Goal: Register for event/course

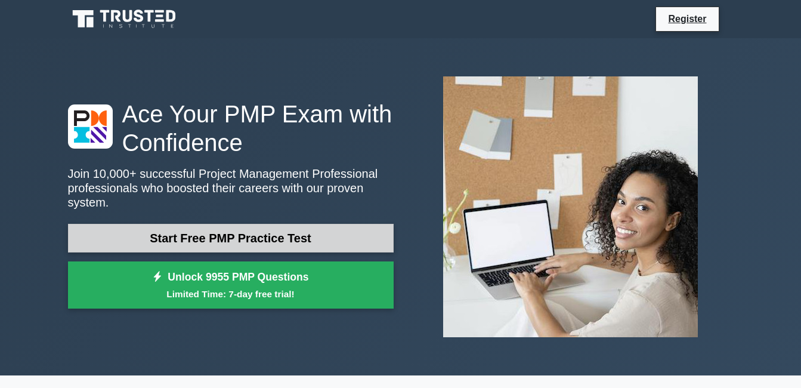
click at [216, 236] on link "Start Free PMP Practice Test" at bounding box center [231, 238] width 326 height 29
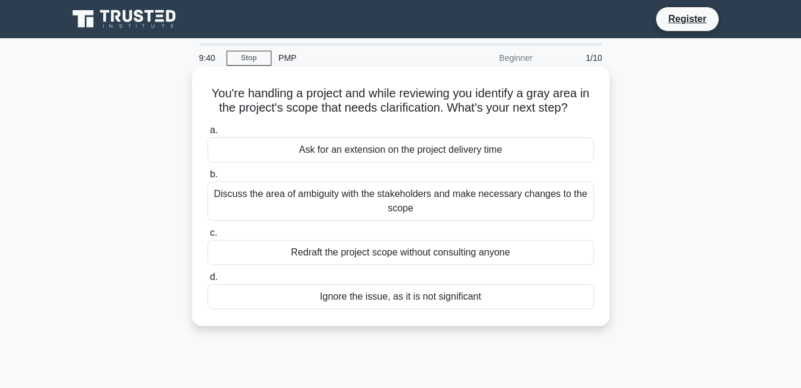
click at [397, 301] on div "Ignore the issue, as it is not significant" at bounding box center [401, 296] width 386 height 25
click at [208, 281] on input "d. Ignore the issue, as it is not significant" at bounding box center [208, 277] width 0 height 8
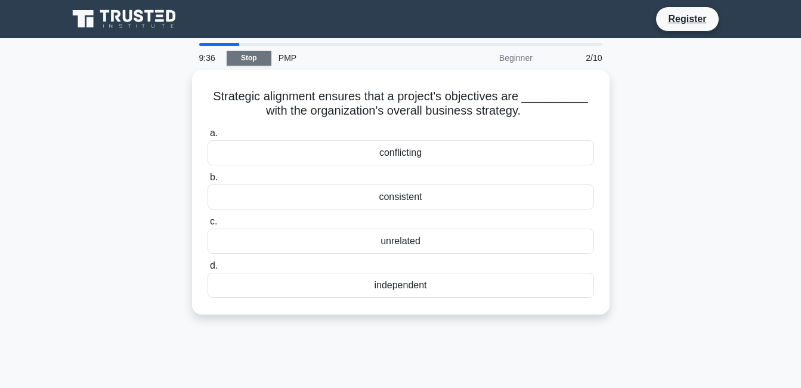
click at [247, 51] on link "Stop" at bounding box center [249, 58] width 45 height 15
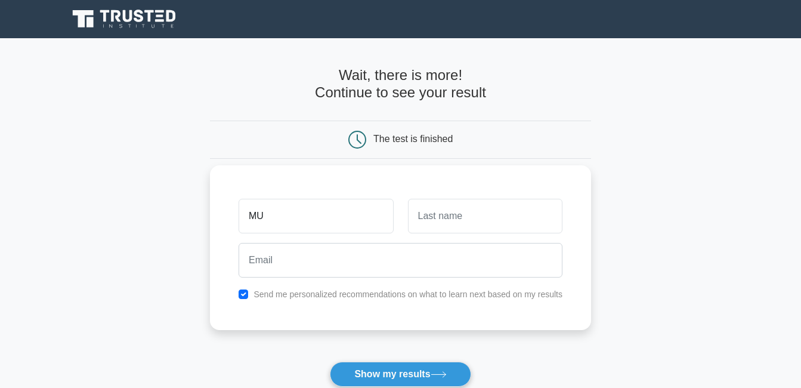
type input "M"
type input "[DEMOGRAPHIC_DATA]"
click at [490, 219] on input "text" at bounding box center [485, 216] width 154 height 35
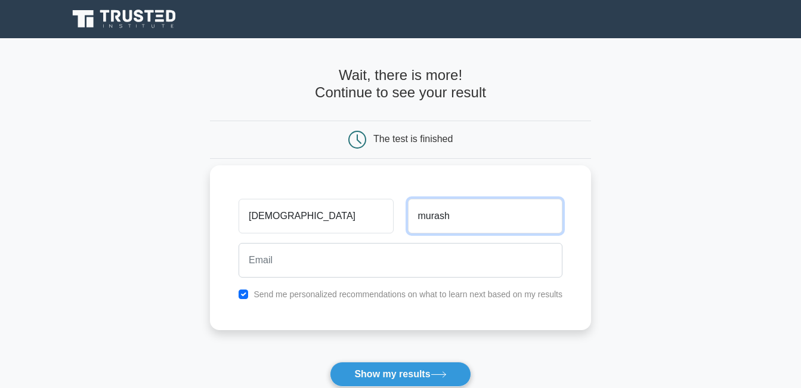
type input "murash"
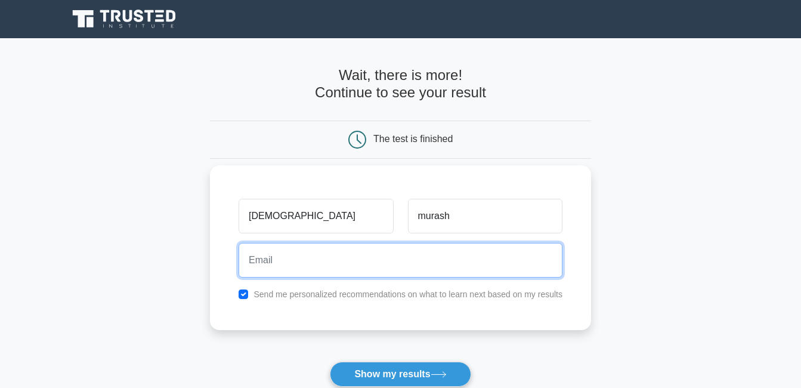
click at [384, 261] on input "email" at bounding box center [401, 260] width 324 height 35
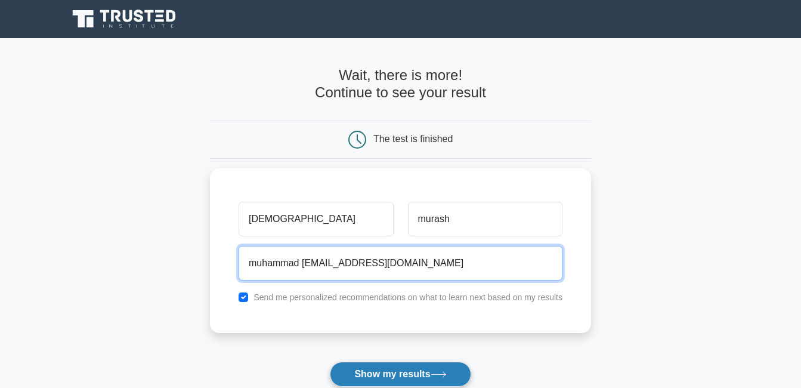
type input "muhammad [EMAIL_ADDRESS][DOMAIN_NAME]"
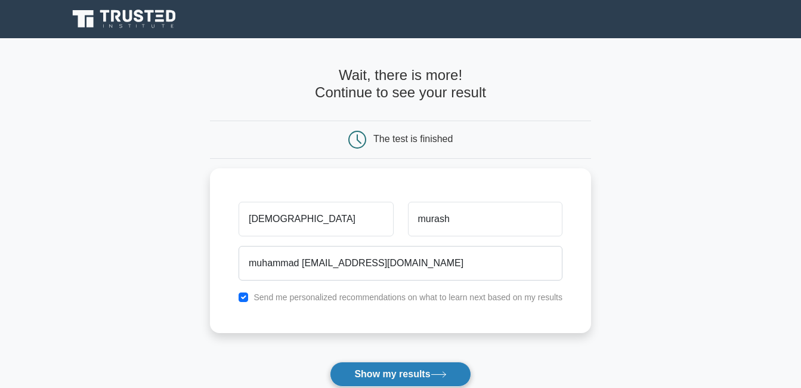
click at [386, 372] on button "Show my results" at bounding box center [400, 373] width 141 height 25
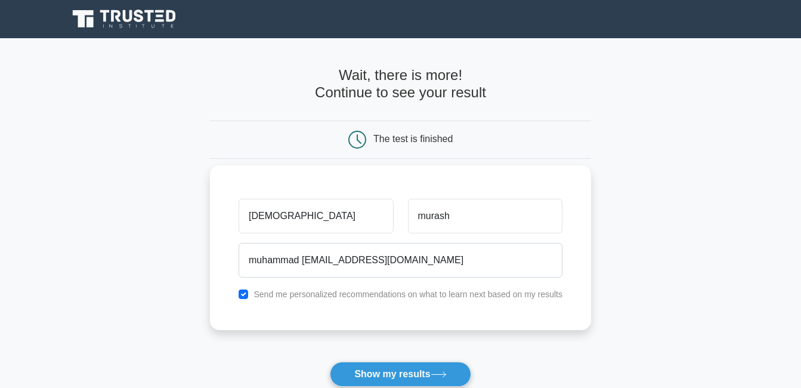
click at [291, 305] on div "[DEMOGRAPHIC_DATA][PERSON_NAME][GEOGRAPHIC_DATA] [EMAIL_ADDRESS][DOMAIN_NAME] S…" at bounding box center [400, 247] width 381 height 165
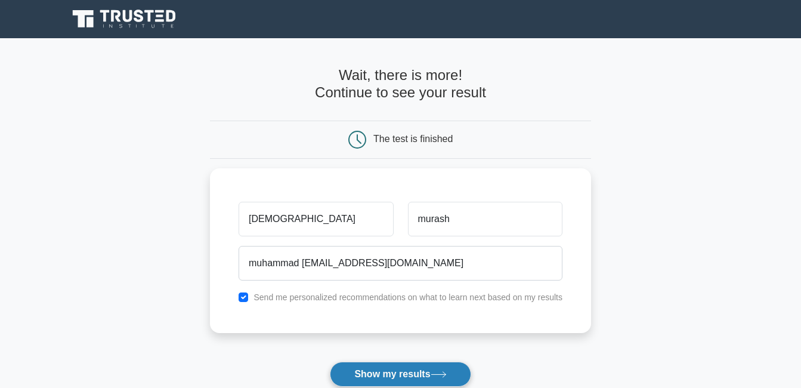
click at [438, 375] on icon at bounding box center [438, 374] width 14 height 5
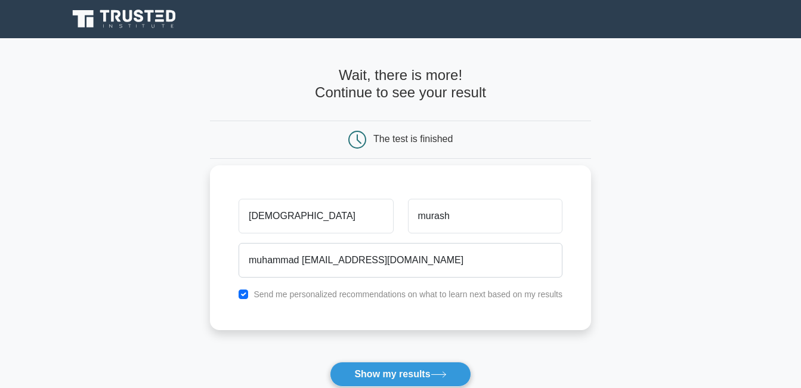
click at [351, 312] on div "[DEMOGRAPHIC_DATA][PERSON_NAME][GEOGRAPHIC_DATA] [EMAIL_ADDRESS][DOMAIN_NAME] S…" at bounding box center [400, 247] width 381 height 165
